Goal: Information Seeking & Learning: Find contact information

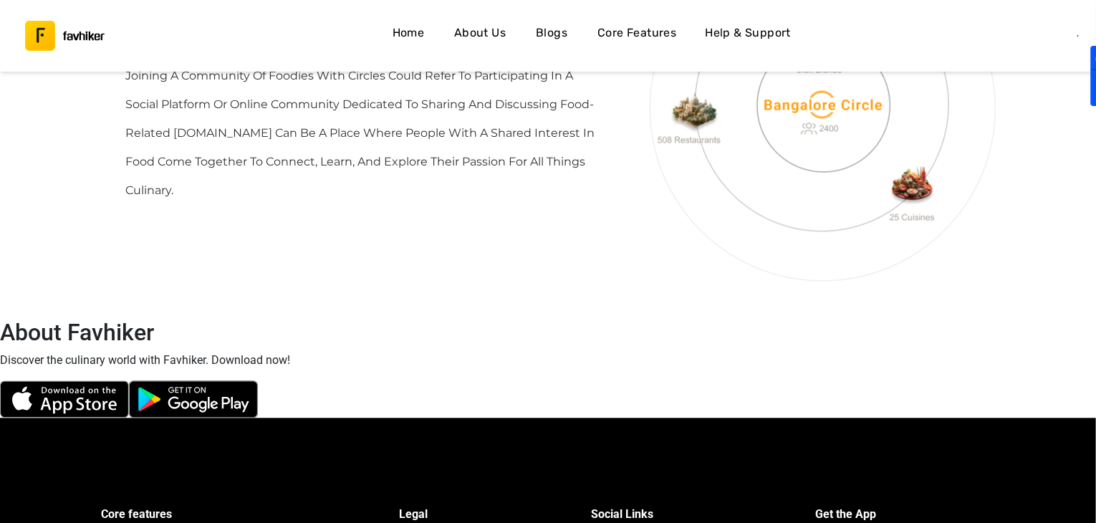
scroll to position [4504, 0]
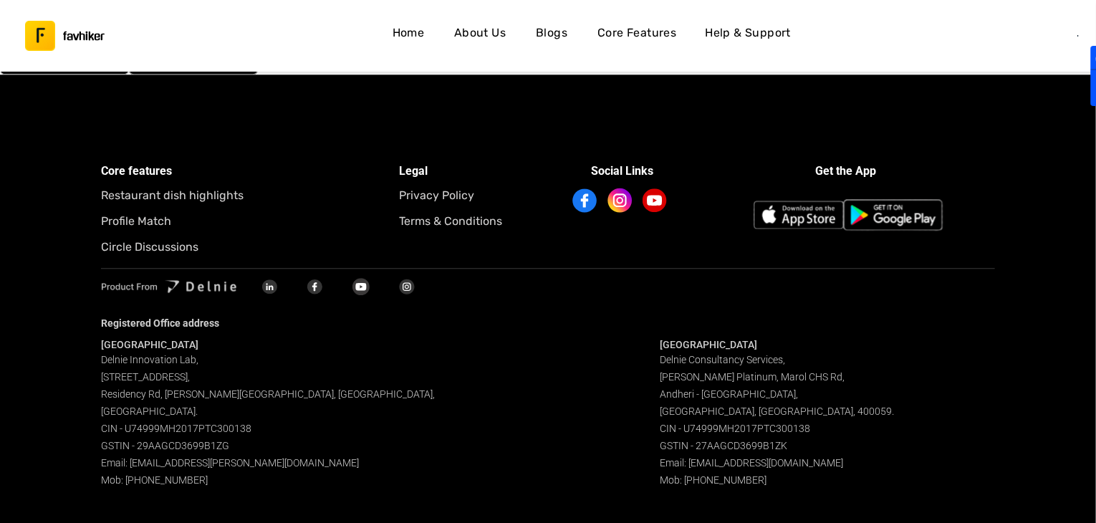
click at [886, 216] on img at bounding box center [893, 215] width 100 height 32
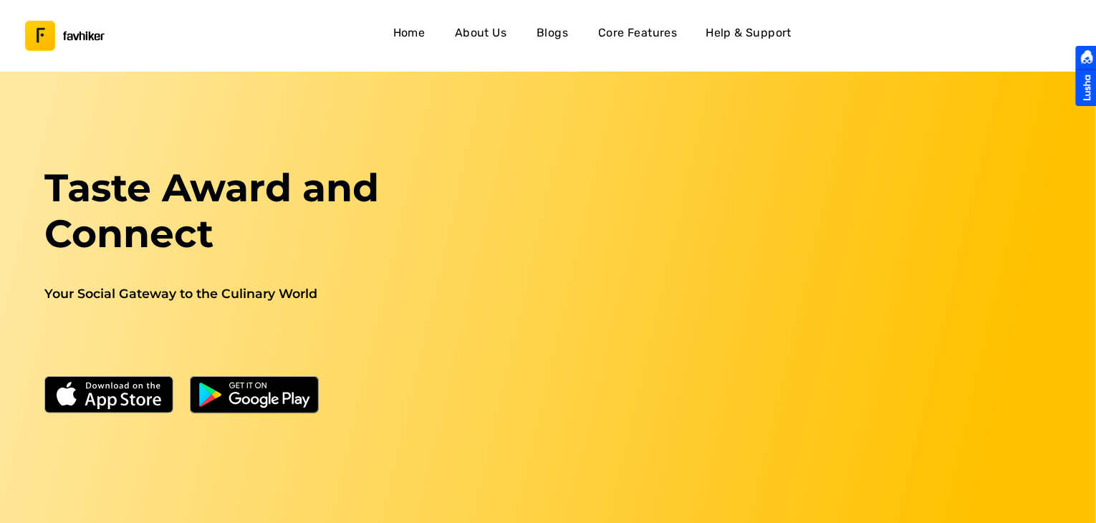
click at [740, 29] on h4 "Help & Support" at bounding box center [749, 33] width 86 height 19
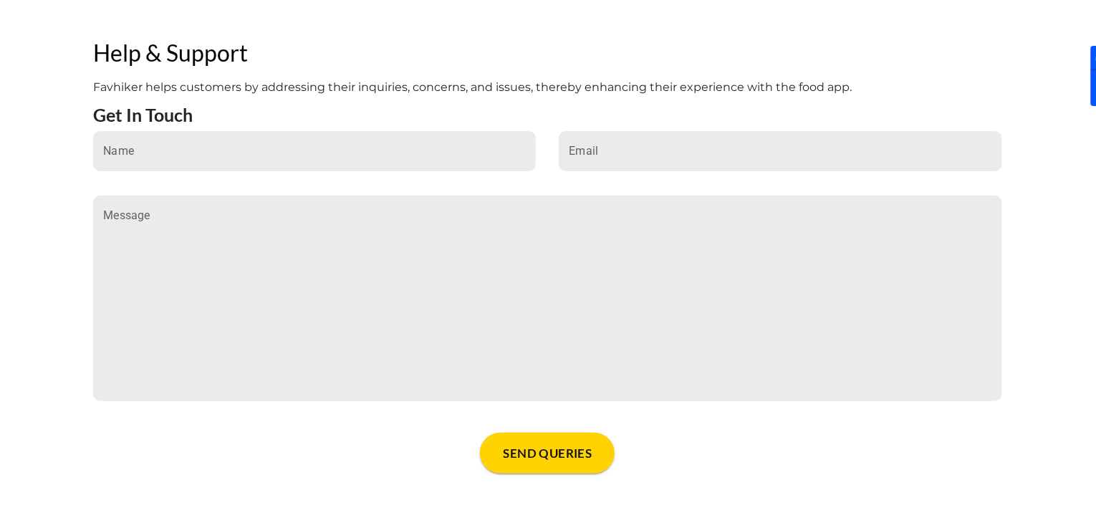
scroll to position [232, 0]
